Goal: Obtain resource: Download file/media

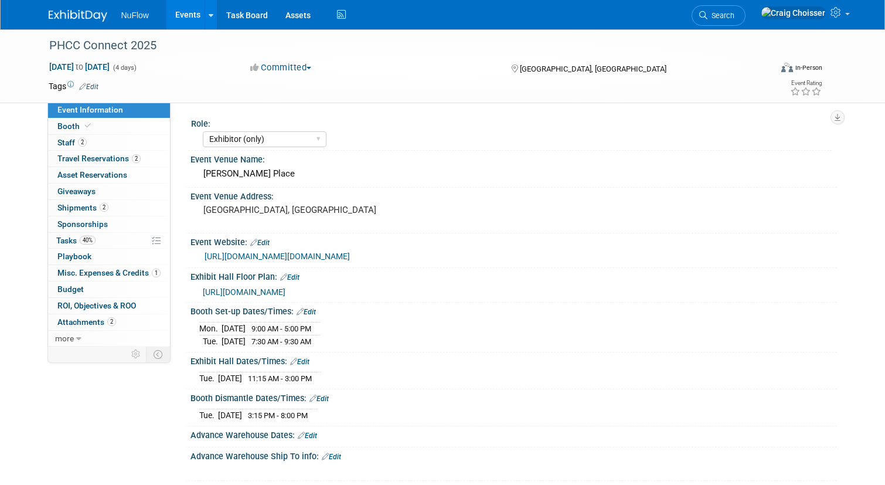
select select "Exhibitor (only)"
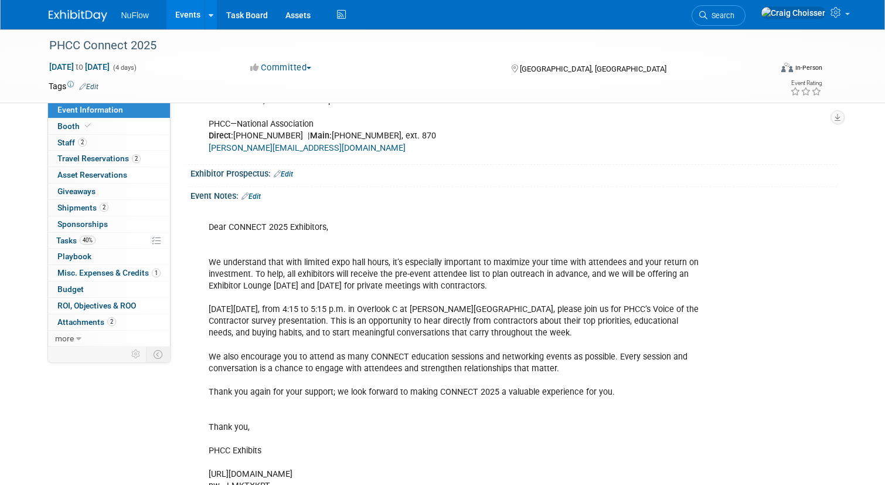
click at [192, 23] on link "Events" at bounding box center [187, 14] width 43 height 29
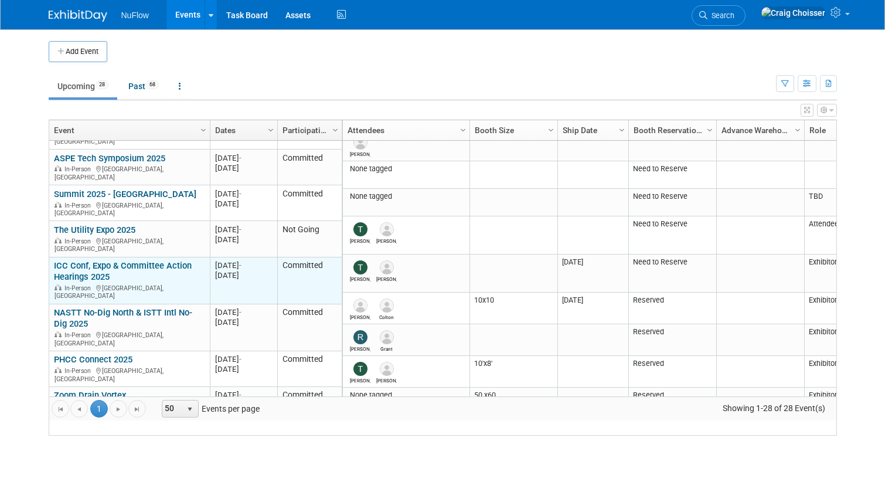
scroll to position [39, 0]
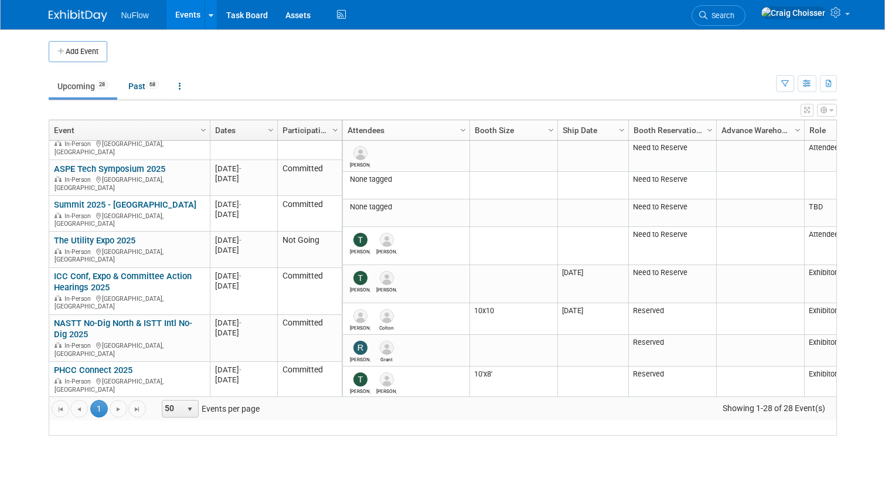
click at [97, 400] on link "Zoom Drain Vortex" at bounding box center [90, 405] width 72 height 11
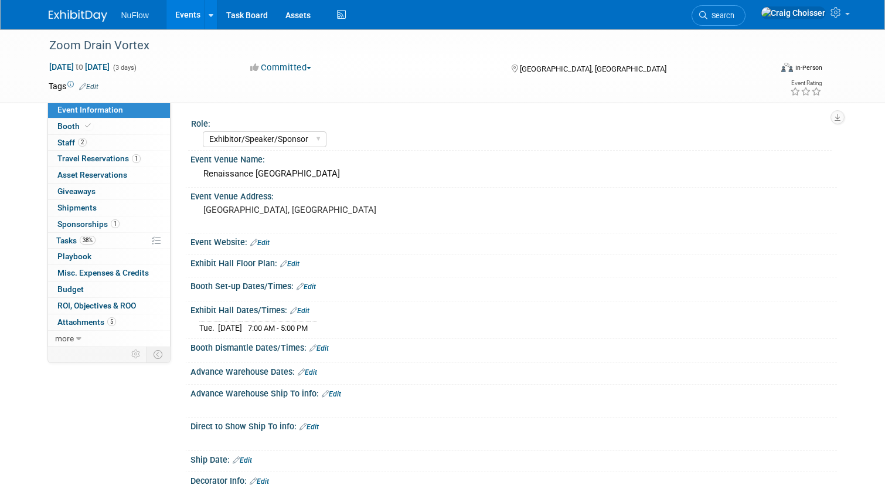
select select "Exhibitor/Speaker/Sponsor"
click at [79, 317] on span "Attachments 5" at bounding box center [86, 321] width 59 height 9
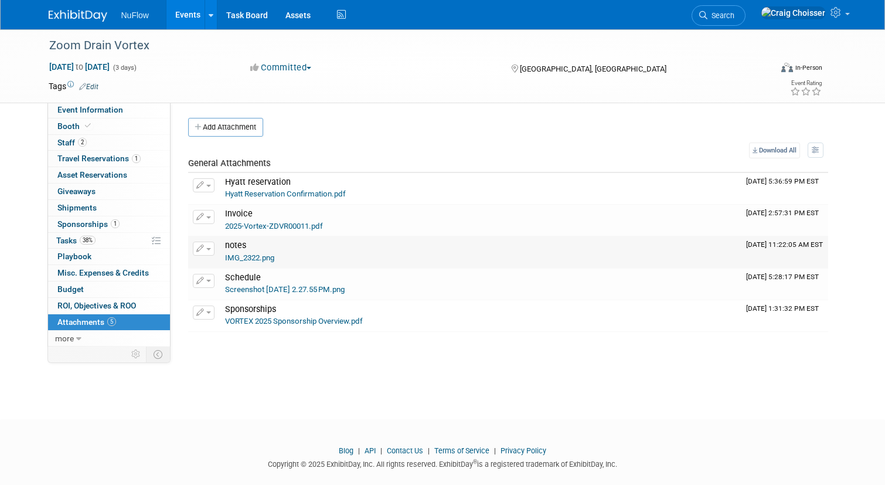
click at [248, 249] on div "notes" at bounding box center [481, 246] width 512 height 12
click at [254, 256] on link "IMG_2322.png" at bounding box center [249, 257] width 49 height 9
